Goal: Task Accomplishment & Management: Use online tool/utility

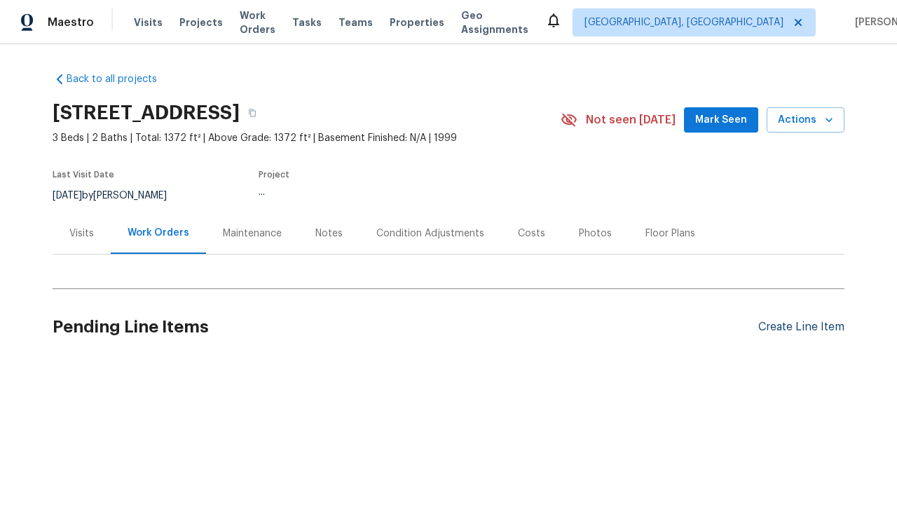
click at [796, 327] on div "Create Line Item" at bounding box center [801, 326] width 86 height 13
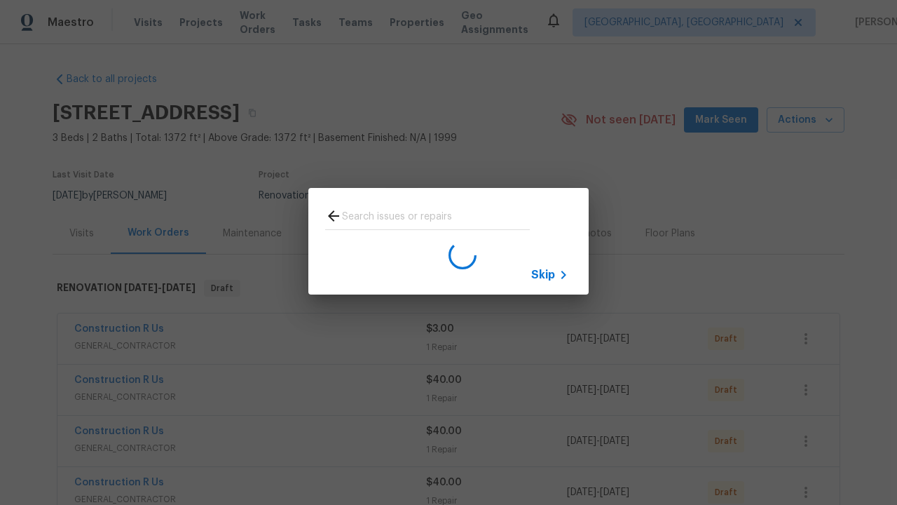
click at [543, 274] on span "Skip" at bounding box center [543, 275] width 24 height 14
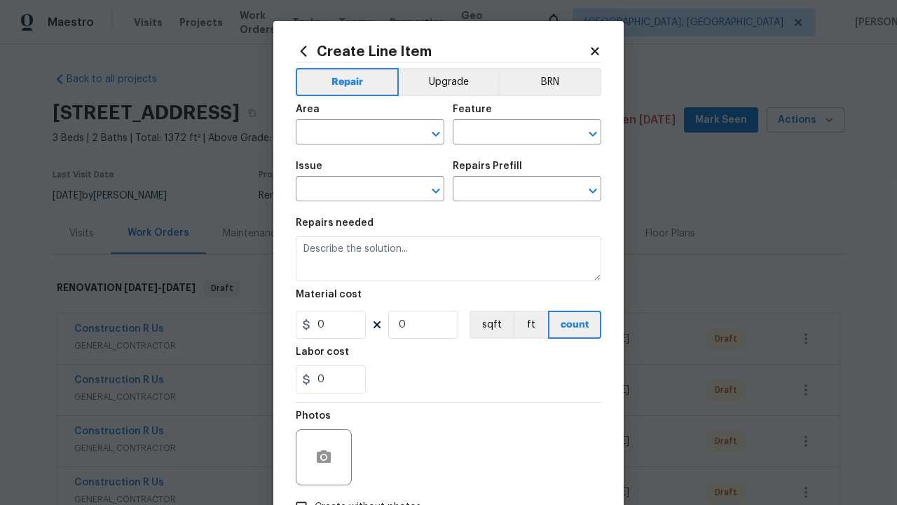
type input "Bedroom"
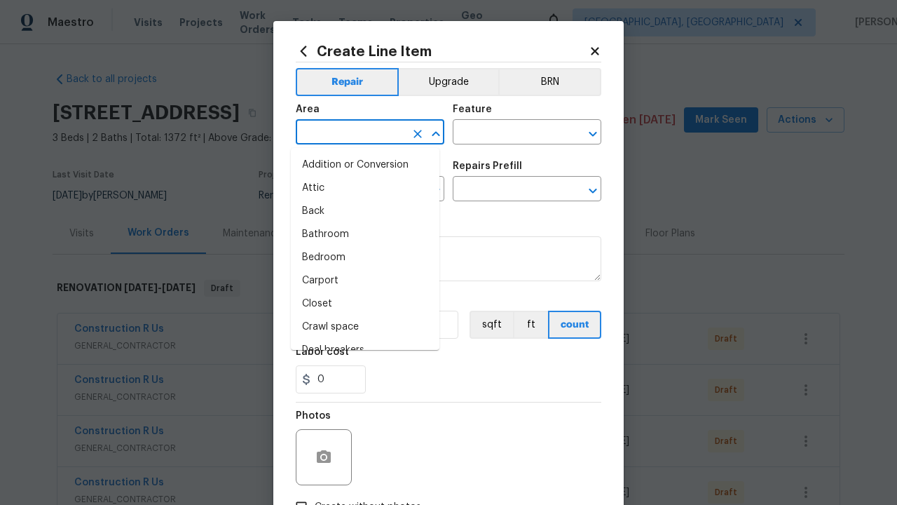
click at [360, 257] on li "Bedroom" at bounding box center [365, 257] width 149 height 23
type input "Bedroom"
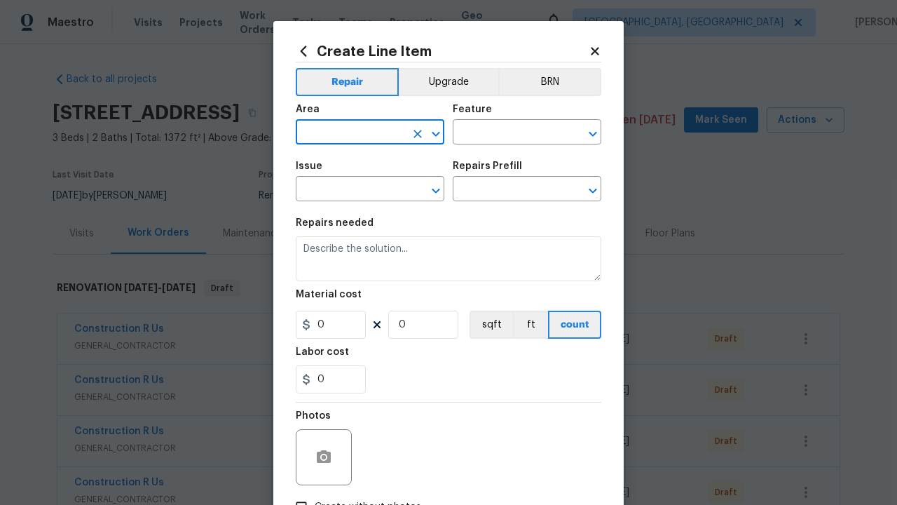
type input "Flooring"
type input "Access Opening"
